Goal: Task Accomplishment & Management: Use online tool/utility

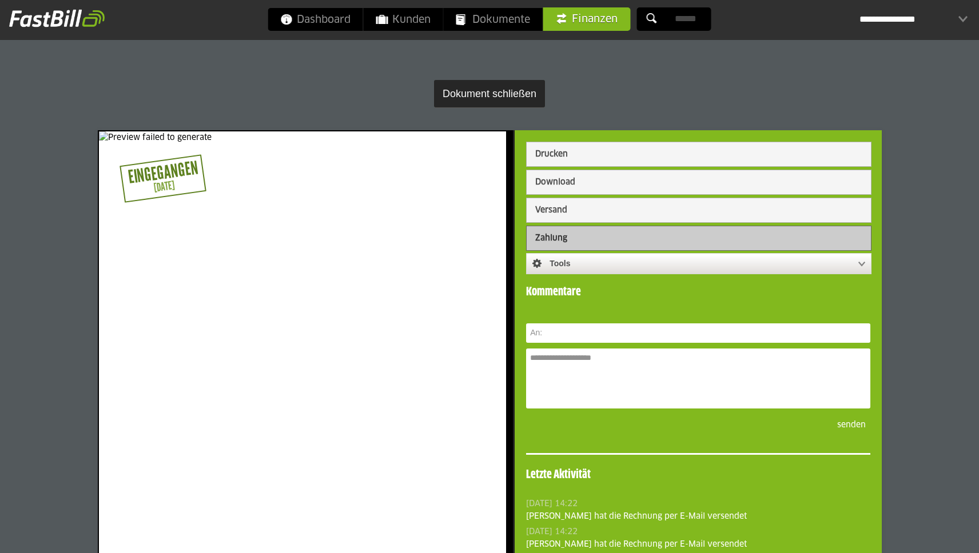
scroll to position [10, 0]
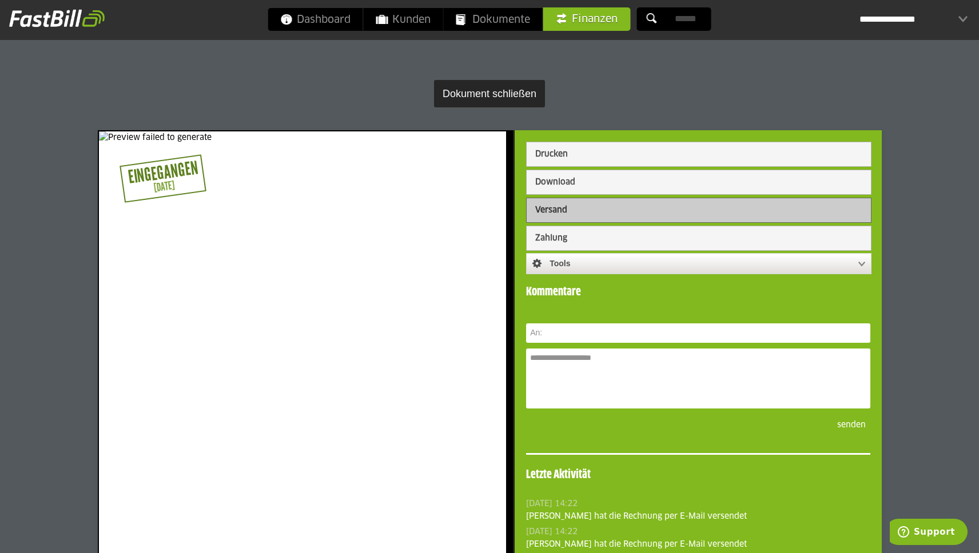
click at [568, 208] on button "Versand" at bounding box center [698, 210] width 344 height 24
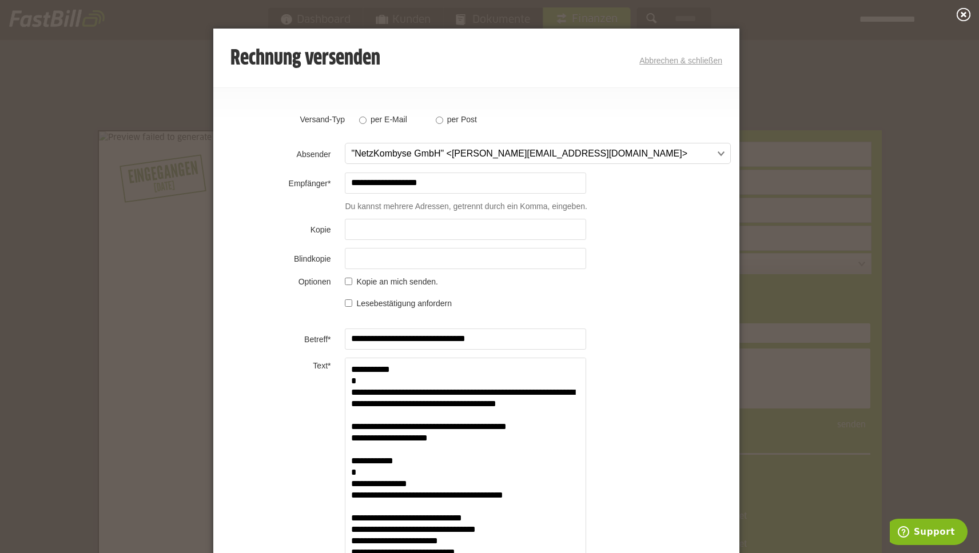
scroll to position [320, 0]
click at [503, 153] on span at bounding box center [532, 153] width 385 height 21
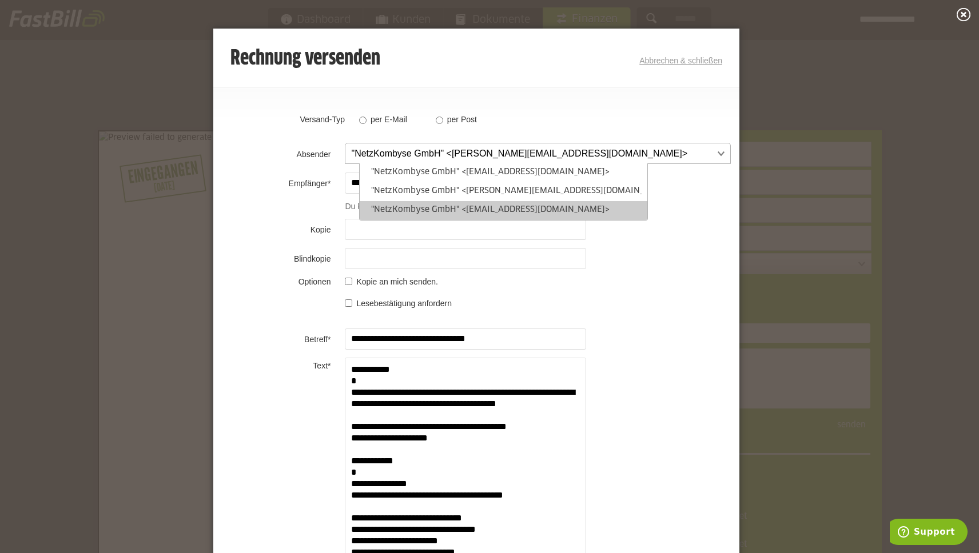
click at [507, 207] on link ""NetzKombyse GmbH" <[EMAIL_ADDRESS][DOMAIN_NAME]>" at bounding box center [503, 210] width 276 height 13
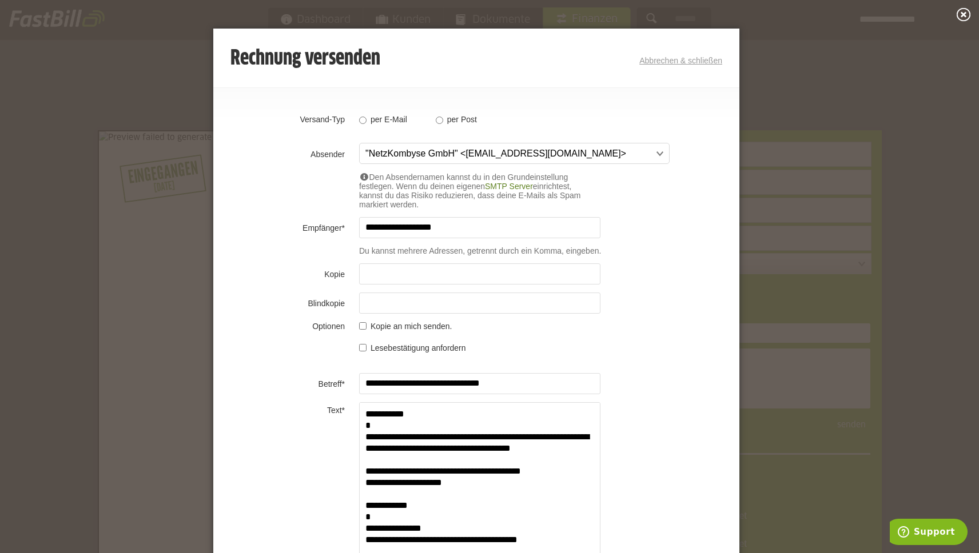
click at [664, 65] on link "Abbrechen & schließen" at bounding box center [680, 60] width 83 height 9
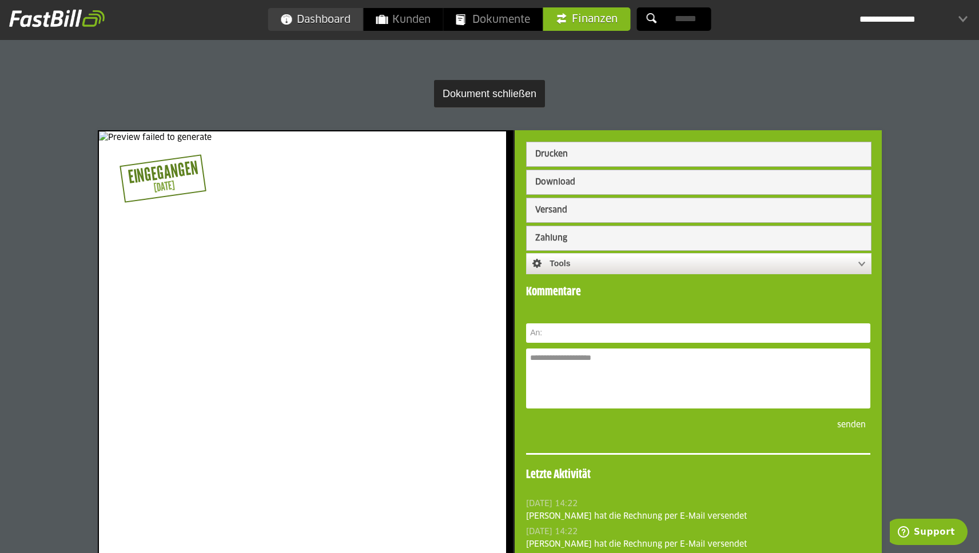
click at [294, 21] on link "Dashboard" at bounding box center [315, 19] width 95 height 23
click at [554, 214] on button "Versand" at bounding box center [698, 210] width 344 height 24
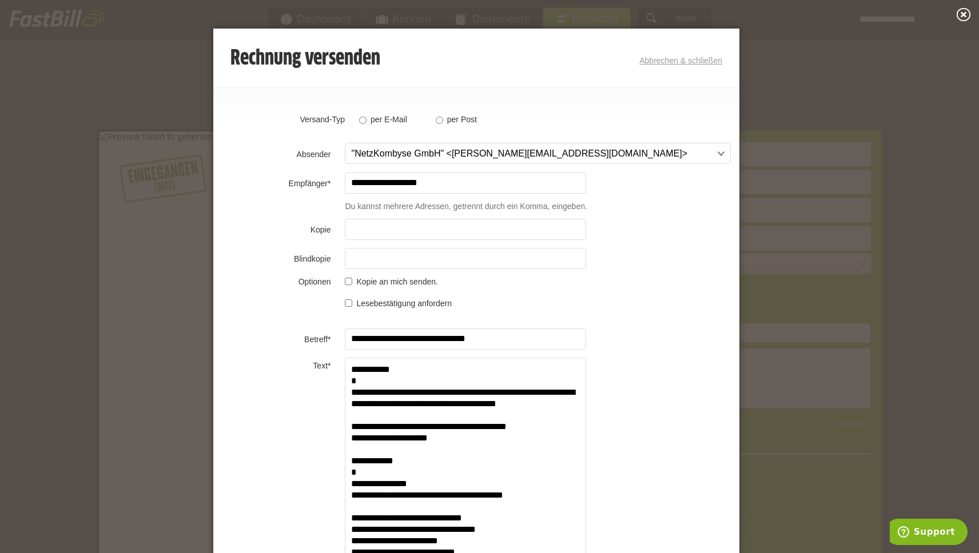
scroll to position [320, 0]
click at [405, 154] on span at bounding box center [532, 153] width 385 height 21
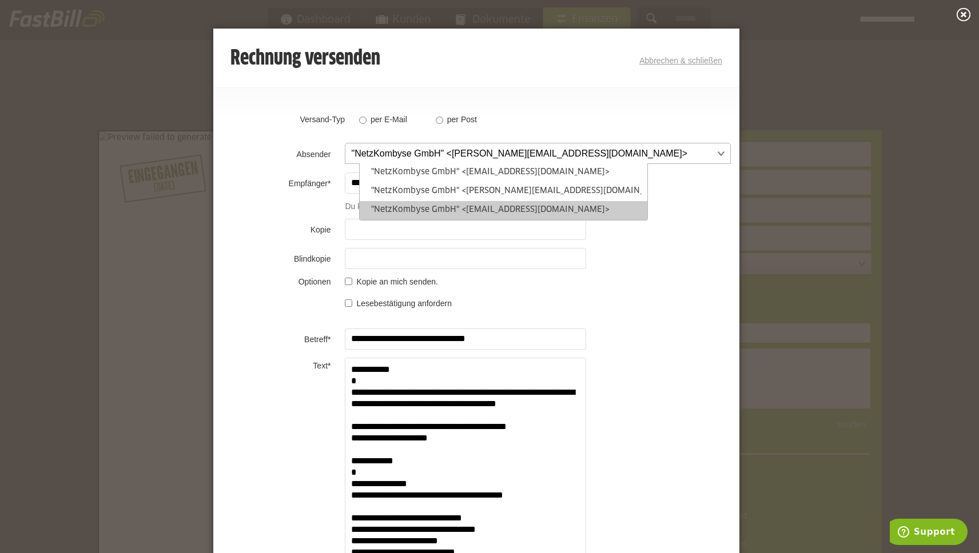
click at [417, 209] on link ""NetzKombyse GmbH" <[EMAIL_ADDRESS][DOMAIN_NAME]>" at bounding box center [503, 210] width 276 height 13
